Goal: Task Accomplishment & Management: Manage account settings

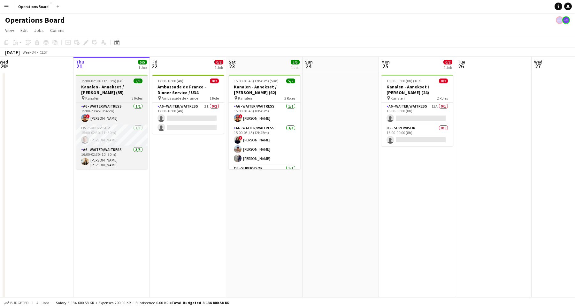
click at [102, 102] on app-job-card "15:00-02:30 (11h30m) (Fri) 5/5 Kanalen - Annekset / [PERSON_NAME] (55) pin Kana…" at bounding box center [112, 122] width 72 height 95
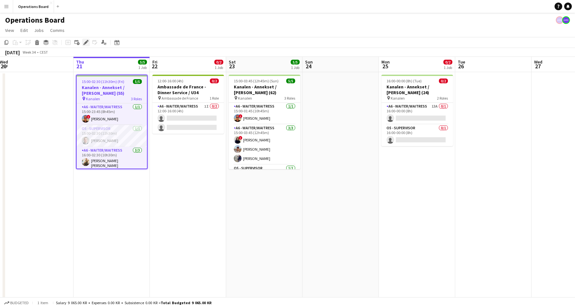
click at [85, 45] on div "Edit" at bounding box center [86, 43] width 8 height 8
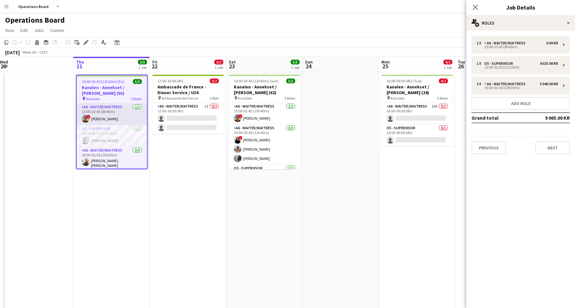
click at [126, 121] on app-card-role "A6 - WAITER/WAITRESS [DATE] 15:00-23:45 (8h45m) ! [PERSON_NAME]" at bounding box center [112, 114] width 70 height 22
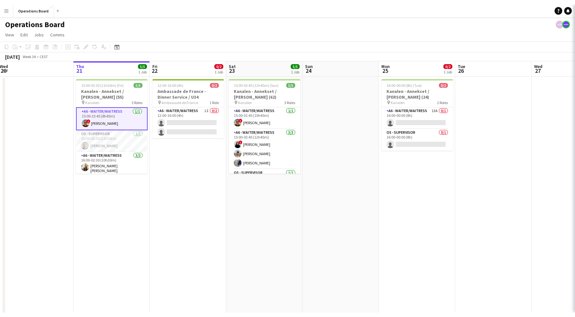
scroll to position [0, 232]
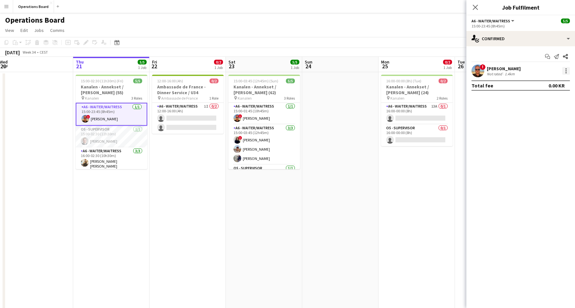
click at [569, 70] on div at bounding box center [566, 71] width 8 height 8
click at [542, 141] on button "Remove" at bounding box center [545, 143] width 50 height 15
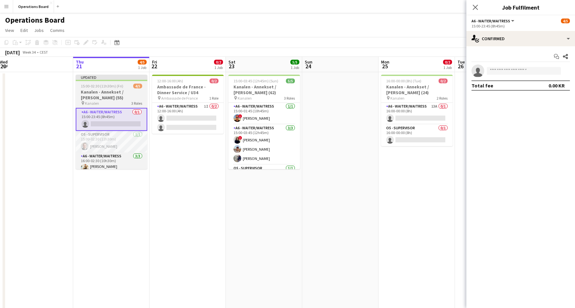
click at [138, 97] on h3 "Kanalen - Annekset / [PERSON_NAME] (55)" at bounding box center [112, 94] width 72 height 11
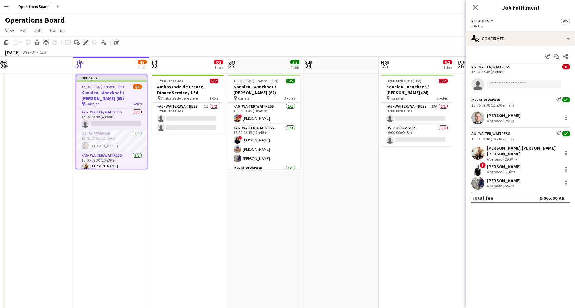
click at [85, 46] on div "Edit" at bounding box center [86, 43] width 8 height 8
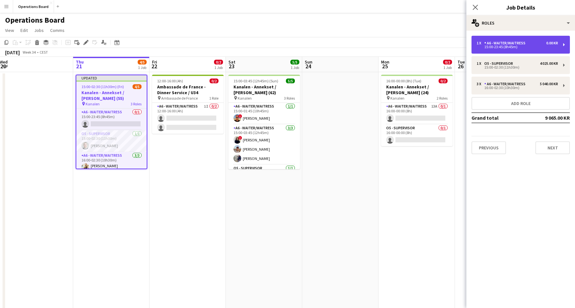
click at [490, 46] on div "15:00-23:45 (8h45m)" at bounding box center [517, 46] width 81 height 3
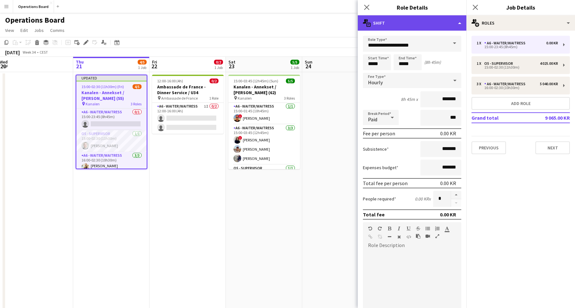
click at [447, 22] on div "multiple-actions-text Shift" at bounding box center [412, 22] width 109 height 15
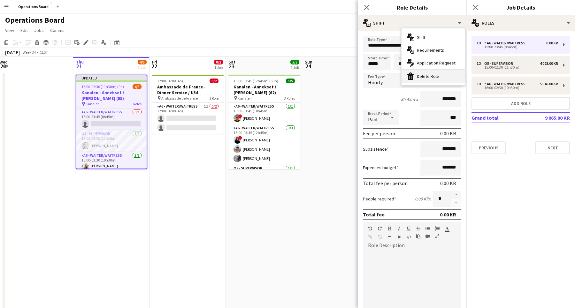
click at [438, 77] on div "bin-2 Delete Role" at bounding box center [432, 76] width 63 height 13
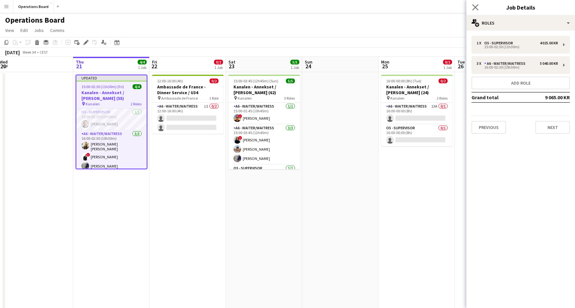
click at [478, 8] on app-icon "Close pop-in" at bounding box center [475, 7] width 9 height 9
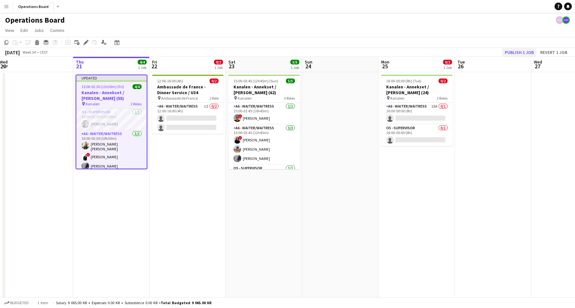
click at [503, 53] on button "Publish 1 job" at bounding box center [519, 52] width 34 height 8
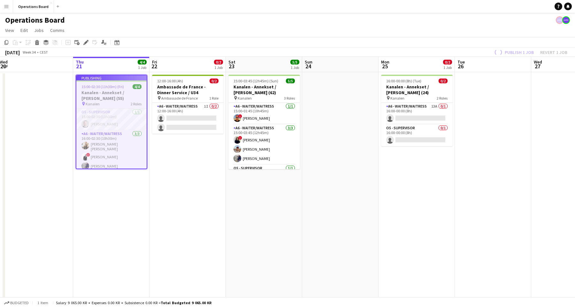
click at [478, 17] on div "Operations Board" at bounding box center [287, 19] width 575 height 12
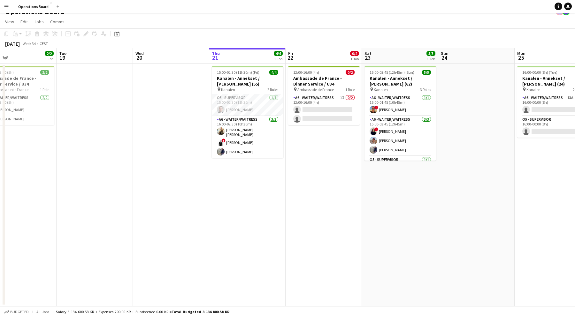
scroll to position [0, 181]
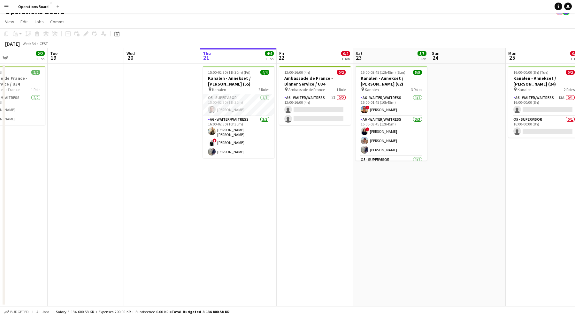
drag, startPoint x: 167, startPoint y: 275, endPoint x: 311, endPoint y: 92, distance: 232.9
click at [311, 93] on app-calendar-viewport "Sat 16 8/8 3 Jobs Sun 17 Mon 18 2/2 1 Job Tue 19 Wed 20 Thu 21 4/4 1 Job Fri 22…" at bounding box center [287, 177] width 575 height 258
click at [284, 225] on app-date-cell "12:00-16:00 (4h) 0/2 Ambassade de France - Dinner Service / U34 pin Ambassade d…" at bounding box center [315, 185] width 76 height 243
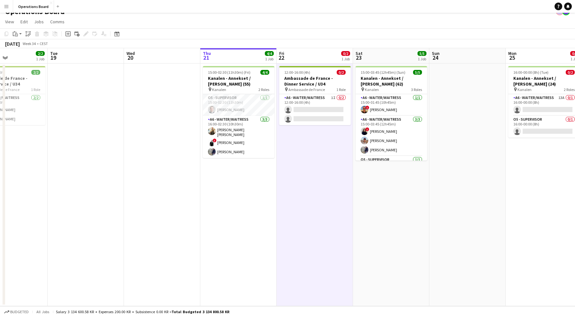
click at [295, 229] on app-date-cell "12:00-16:00 (4h) 0/2 Ambassade de France - Dinner Service / U34 pin Ambassade d…" at bounding box center [315, 185] width 76 height 243
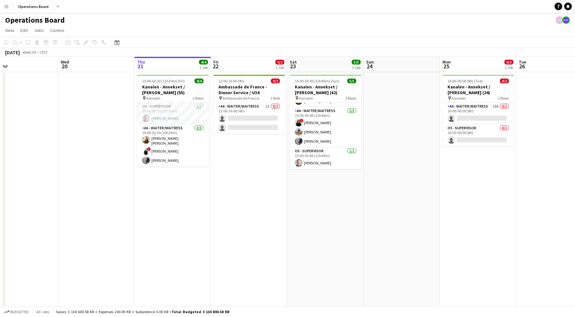
scroll to position [0, 257]
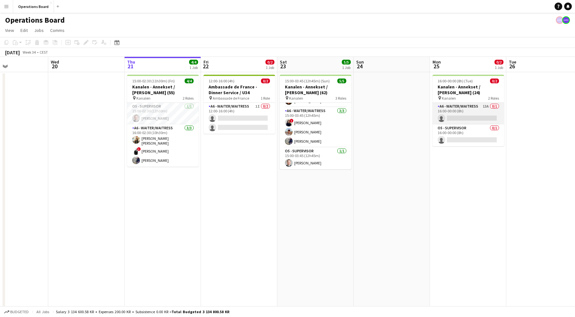
click at [474, 118] on app-card-role "A6 - WAITER/WAITRESS 13A 0/1 16:00-00:00 (8h) single-neutral-actions" at bounding box center [468, 114] width 72 height 22
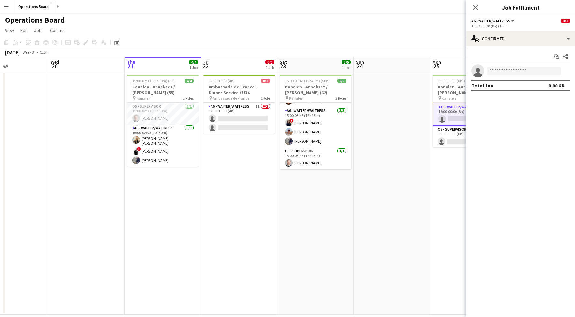
click at [475, 50] on div "Start chat Share single-neutral-actions Total fee 0.00 KR" at bounding box center [520, 71] width 109 height 50
click at [485, 42] on div "single-neutral-actions-check-2 Confirmed" at bounding box center [520, 38] width 109 height 15
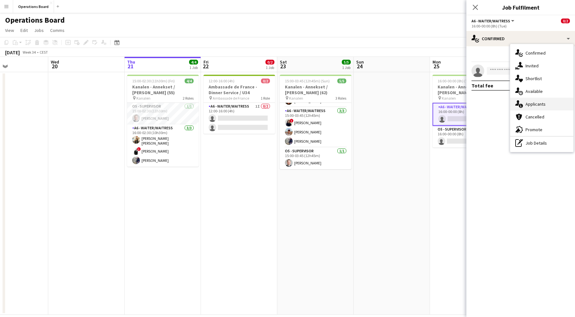
click at [526, 107] on div "single-neutral-actions-information Applicants" at bounding box center [541, 104] width 63 height 13
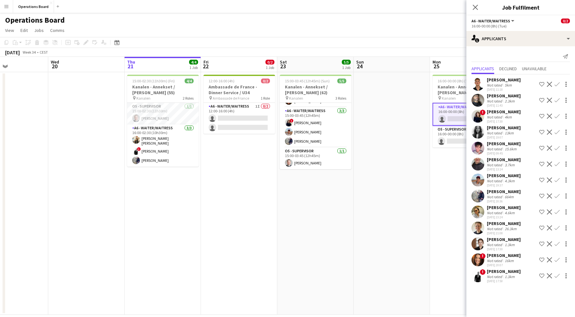
scroll to position [0, 257]
click at [439, 222] on app-date-cell "16:00-00:00 (8h) (Tue) 0/2 Kanalen - Annekset / [PERSON_NAME] (24) pin Kanalen …" at bounding box center [468, 193] width 76 height 243
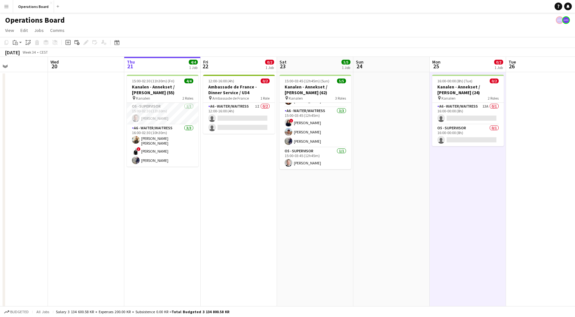
click at [433, 34] on app-page-menu "View Day view expanded Day view collapsed Month view Date picker Jump to [DATE]…" at bounding box center [287, 31] width 575 height 12
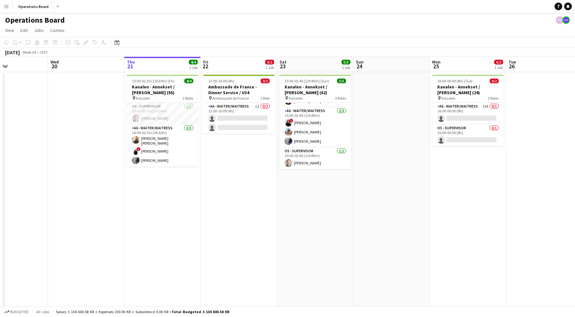
click at [421, 24] on div "Operations Board" at bounding box center [287, 19] width 575 height 12
click at [442, 23] on div "Operations Board" at bounding box center [287, 19] width 575 height 12
drag, startPoint x: 460, startPoint y: 1, endPoint x: 455, endPoint y: 18, distance: 17.2
click at [455, 18] on div "Operations Board" at bounding box center [287, 19] width 575 height 12
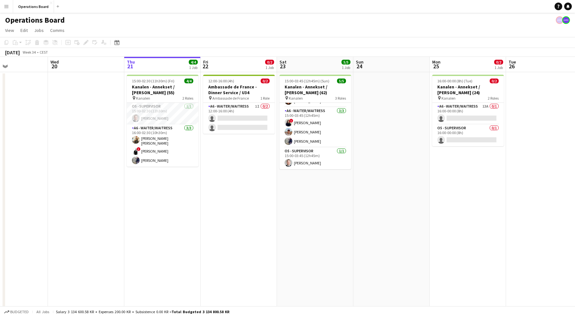
click at [183, 189] on app-date-cell "15:00-02:30 (11h30m) (Fri) 4/4 Kanalen - Annekset / [PERSON_NAME] (55) pin Kana…" at bounding box center [162, 193] width 76 height 243
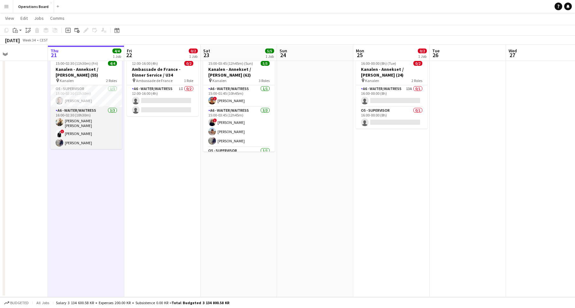
scroll to position [18, 0]
click at [88, 76] on h3 "Kanalen - Annekset / [PERSON_NAME] (55)" at bounding box center [86, 71] width 72 height 11
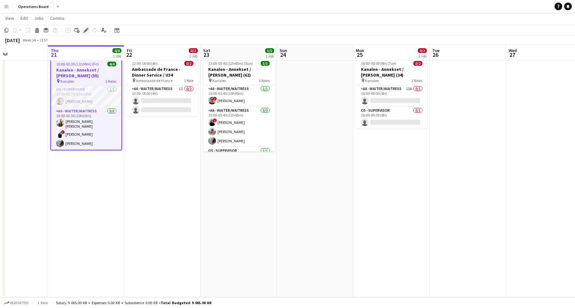
click at [88, 30] on div "Edit" at bounding box center [86, 31] width 8 height 8
